Goal: Find specific page/section: Find specific page/section

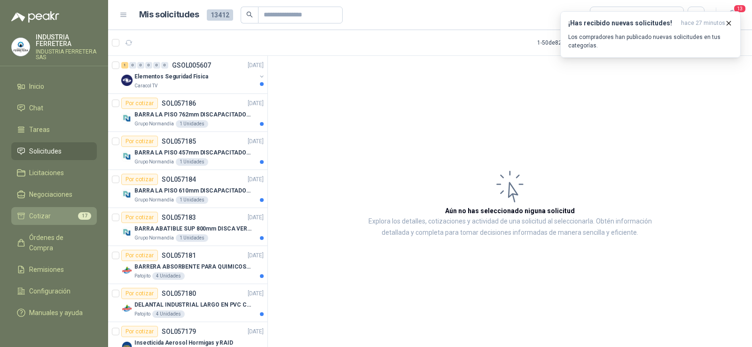
click at [60, 213] on li "Cotizar 17" at bounding box center [54, 216] width 74 height 10
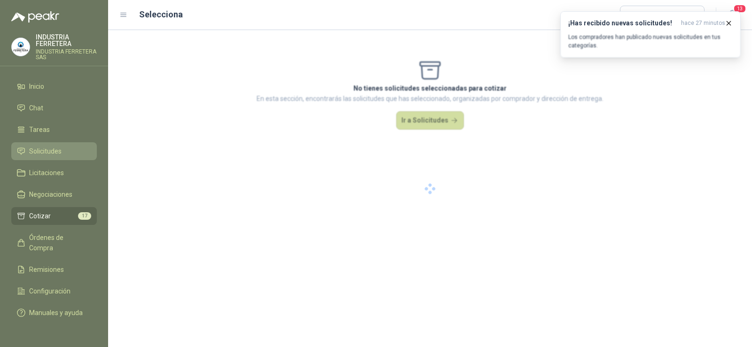
click at [49, 152] on span "Solicitudes" at bounding box center [45, 151] width 32 height 10
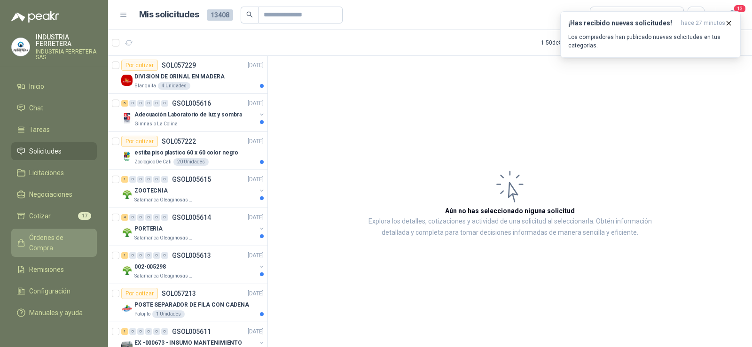
click at [48, 240] on span "Órdenes de Compra" at bounding box center [58, 243] width 59 height 21
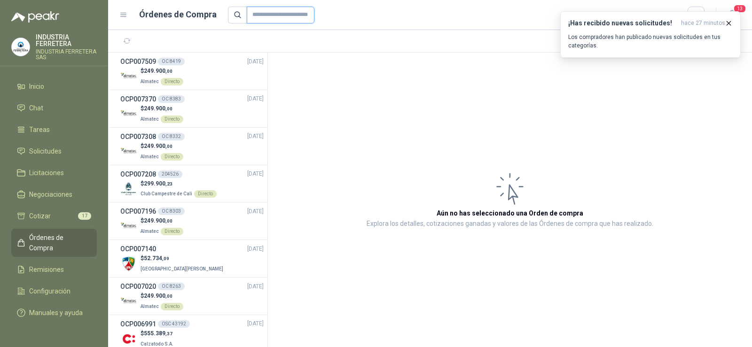
click at [269, 16] on input "text" at bounding box center [281, 15] width 68 height 17
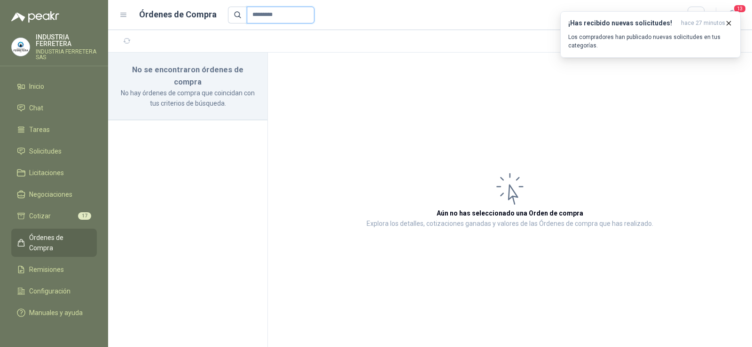
type input "*********"
click at [352, 144] on article "Aún no has seleccionado una Orden de compra Explora los detalles, cotizaciones …" at bounding box center [510, 200] width 484 height 295
click at [62, 236] on span "Órdenes de Compra" at bounding box center [58, 243] width 59 height 21
click at [729, 23] on icon "button" at bounding box center [729, 23] width 4 height 4
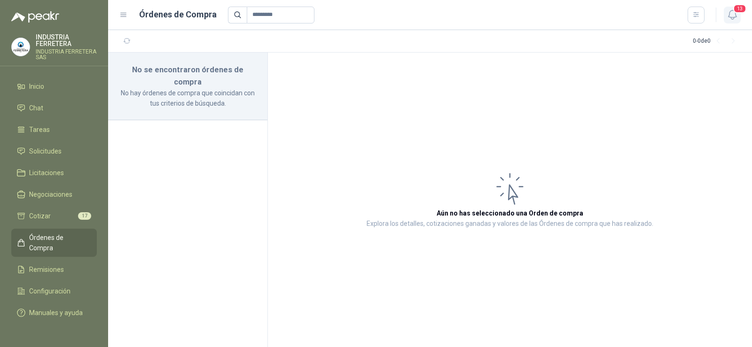
click at [738, 11] on span "13" at bounding box center [739, 8] width 13 height 9
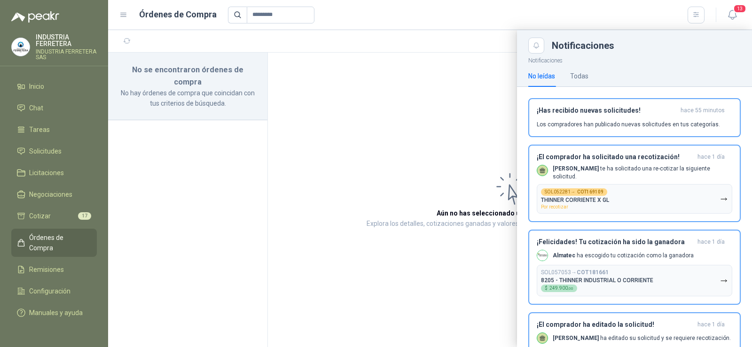
click at [458, 117] on div at bounding box center [430, 188] width 644 height 317
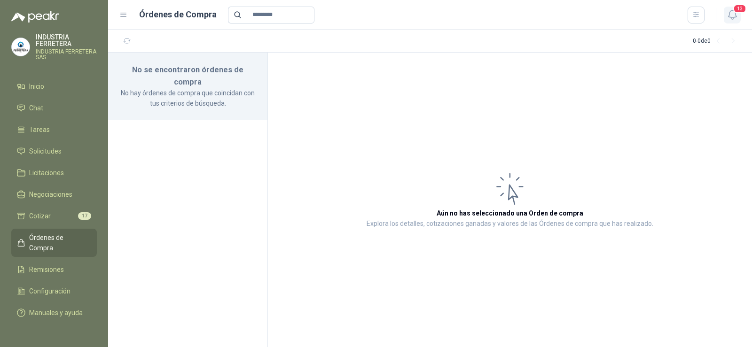
click at [740, 10] on span "13" at bounding box center [739, 8] width 13 height 9
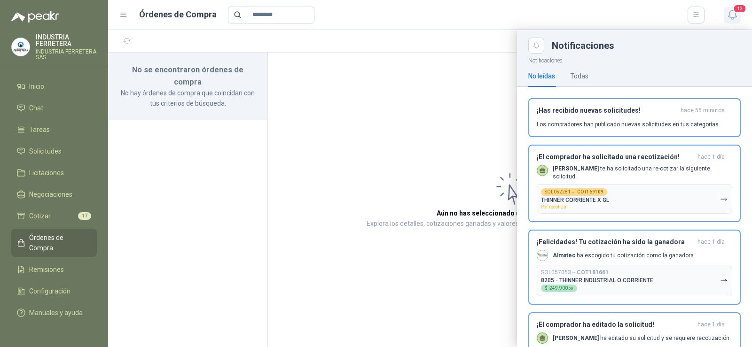
click at [739, 10] on span "13" at bounding box center [739, 8] width 13 height 9
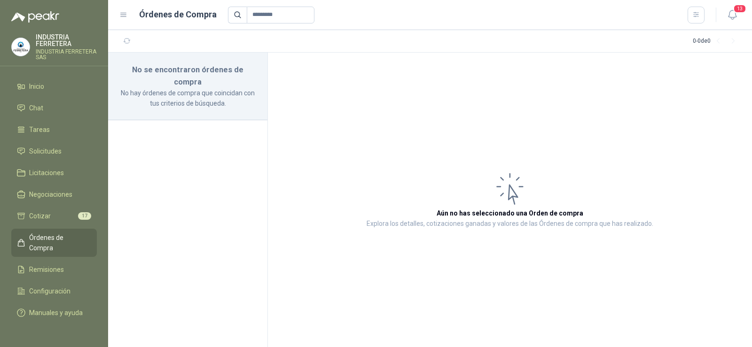
click at [507, 101] on article "Aún no has seleccionado una Orden de compra Explora los detalles, cotizaciones …" at bounding box center [510, 200] width 484 height 295
click at [61, 235] on span "Órdenes de Compra" at bounding box center [58, 243] width 59 height 21
drag, startPoint x: 286, startPoint y: 16, endPoint x: 210, endPoint y: 27, distance: 77.0
click at [210, 27] on header "Órdenes de Compra ********* 13" at bounding box center [430, 15] width 644 height 30
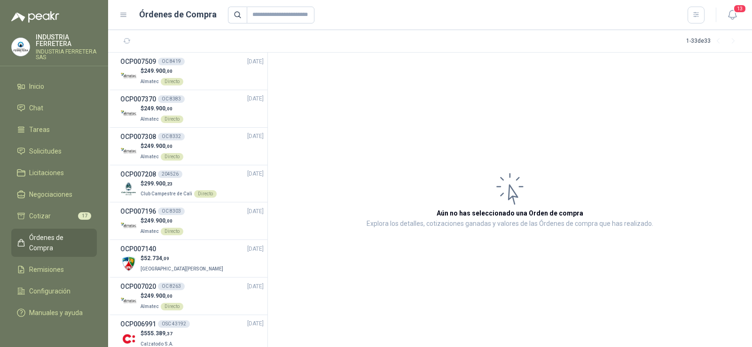
click at [323, 109] on article "Aún no has seleccionado una Orden de compra Explora los detalles, cotizaciones …" at bounding box center [510, 200] width 484 height 295
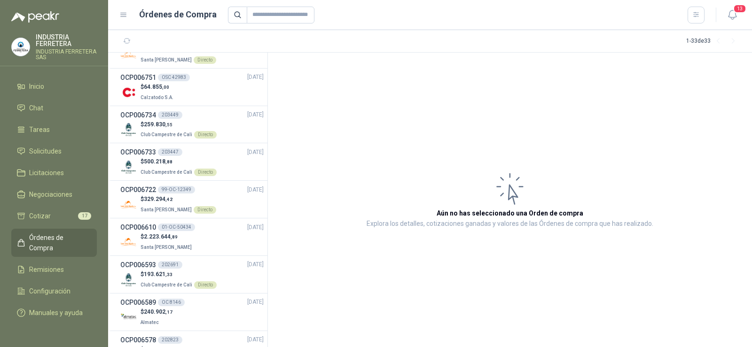
scroll to position [557, 0]
